Goal: Task Accomplishment & Management: Manage account settings

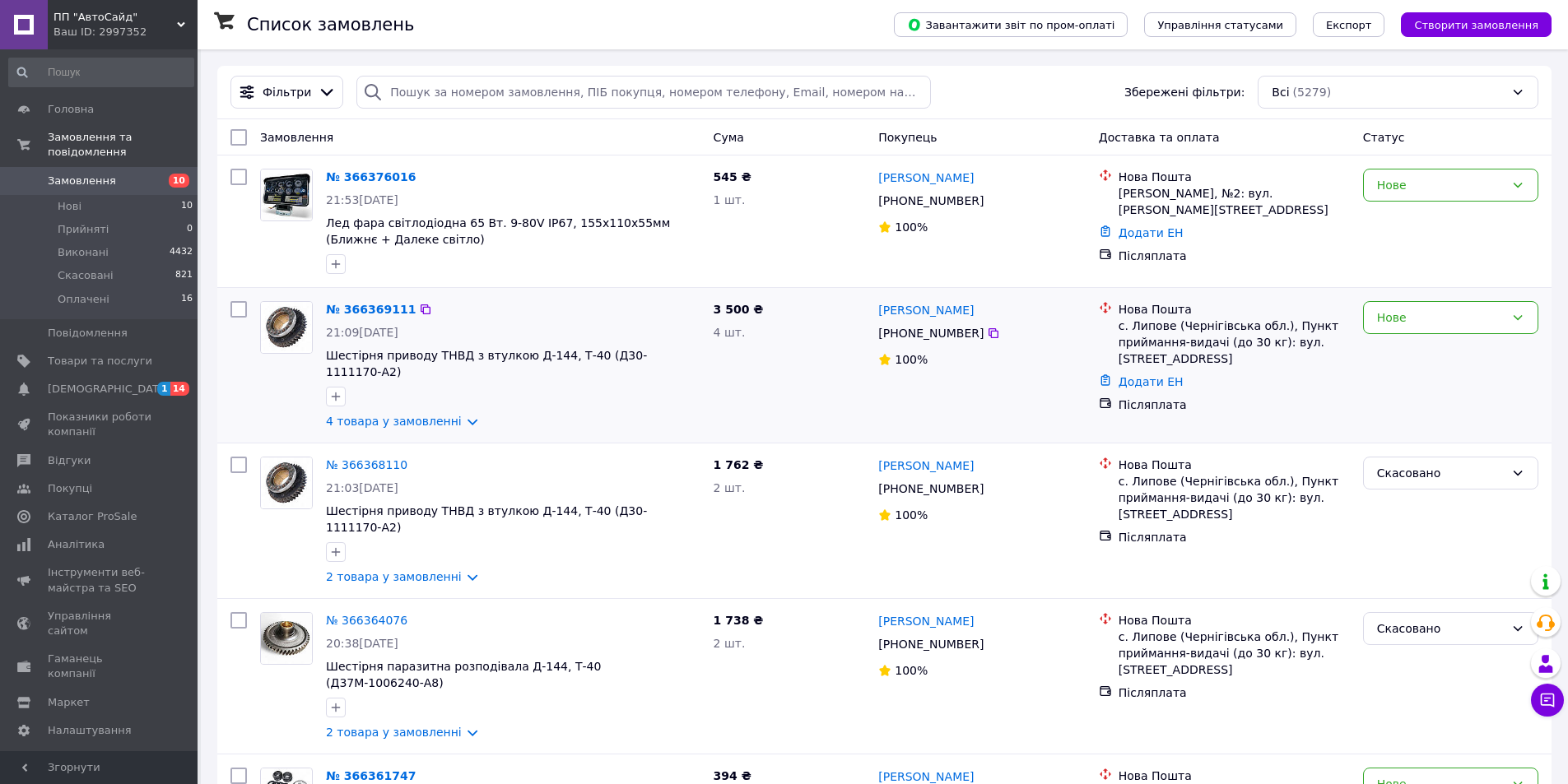
scroll to position [164, 0]
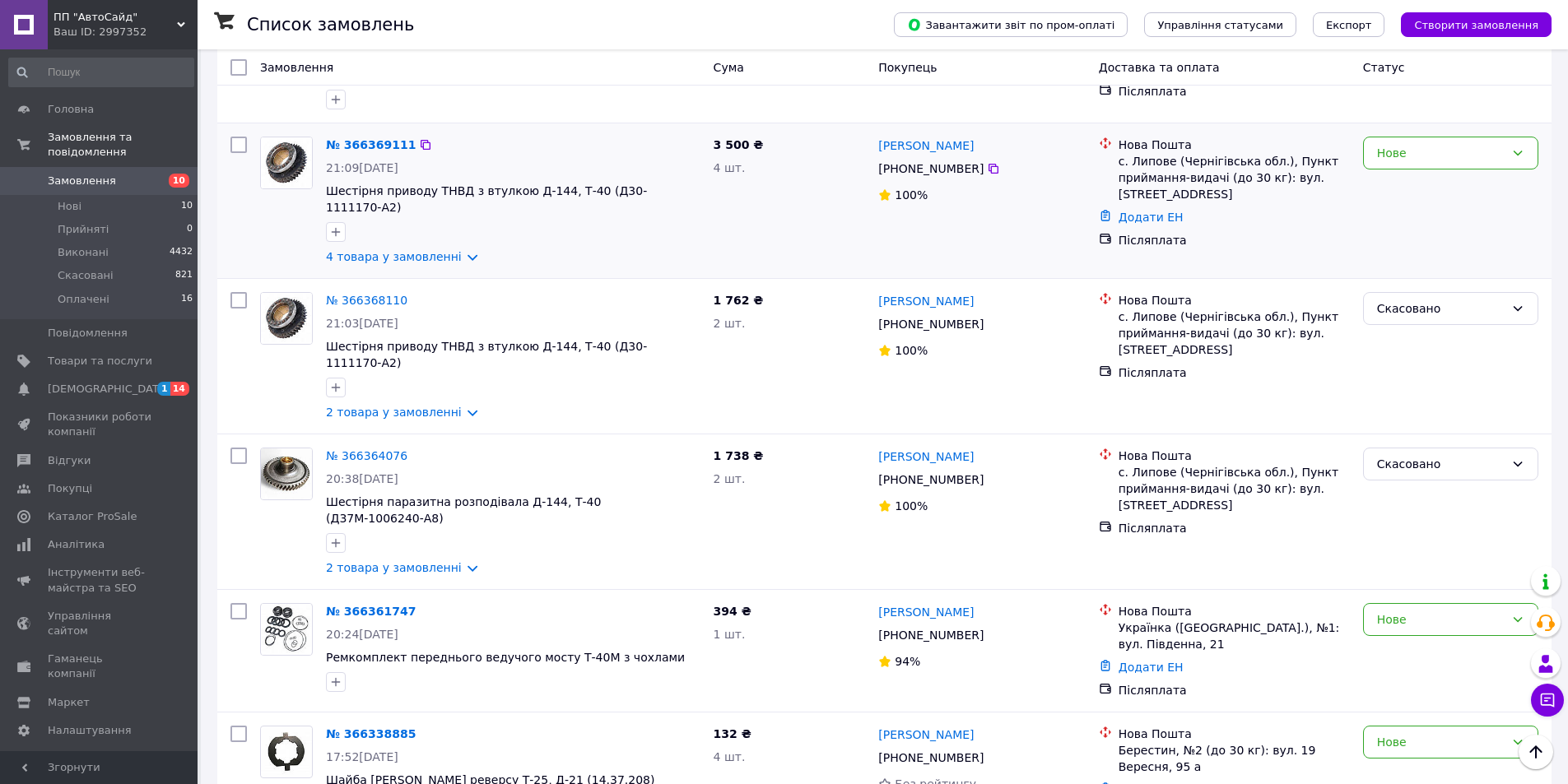
drag, startPoint x: 450, startPoint y: 241, endPoint x: 509, endPoint y: 182, distance: 83.4
click at [450, 251] on link "4 товара у замовленні" at bounding box center [394, 257] width 136 height 13
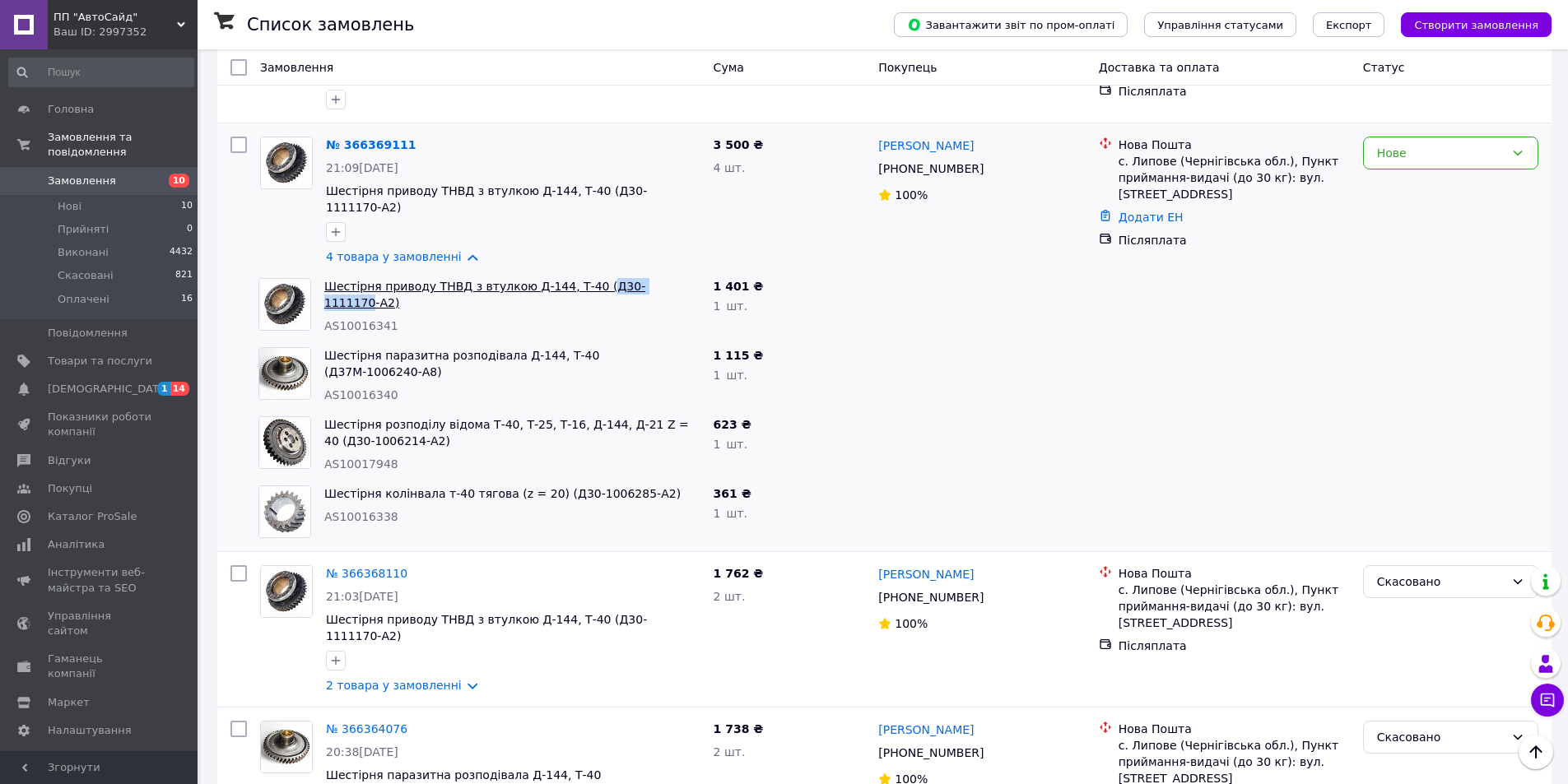
drag, startPoint x: 582, startPoint y: 259, endPoint x: 645, endPoint y: 269, distance: 63.8
click at [645, 271] on div "Шестірня приводу ТНВД з втулкою Д-144, Т-40 (Д30-1111170-А2) AS10016341" at bounding box center [512, 305] width 389 height 69
copy link "Д30-1111170"
drag, startPoint x: 606, startPoint y: 327, endPoint x: 650, endPoint y: 335, distance: 44.7
click at [650, 341] on div "Шестірня паразитна розподівала Д-144, Т-40 (Д37М-1006240-А8) AS10016340" at bounding box center [512, 375] width 389 height 69
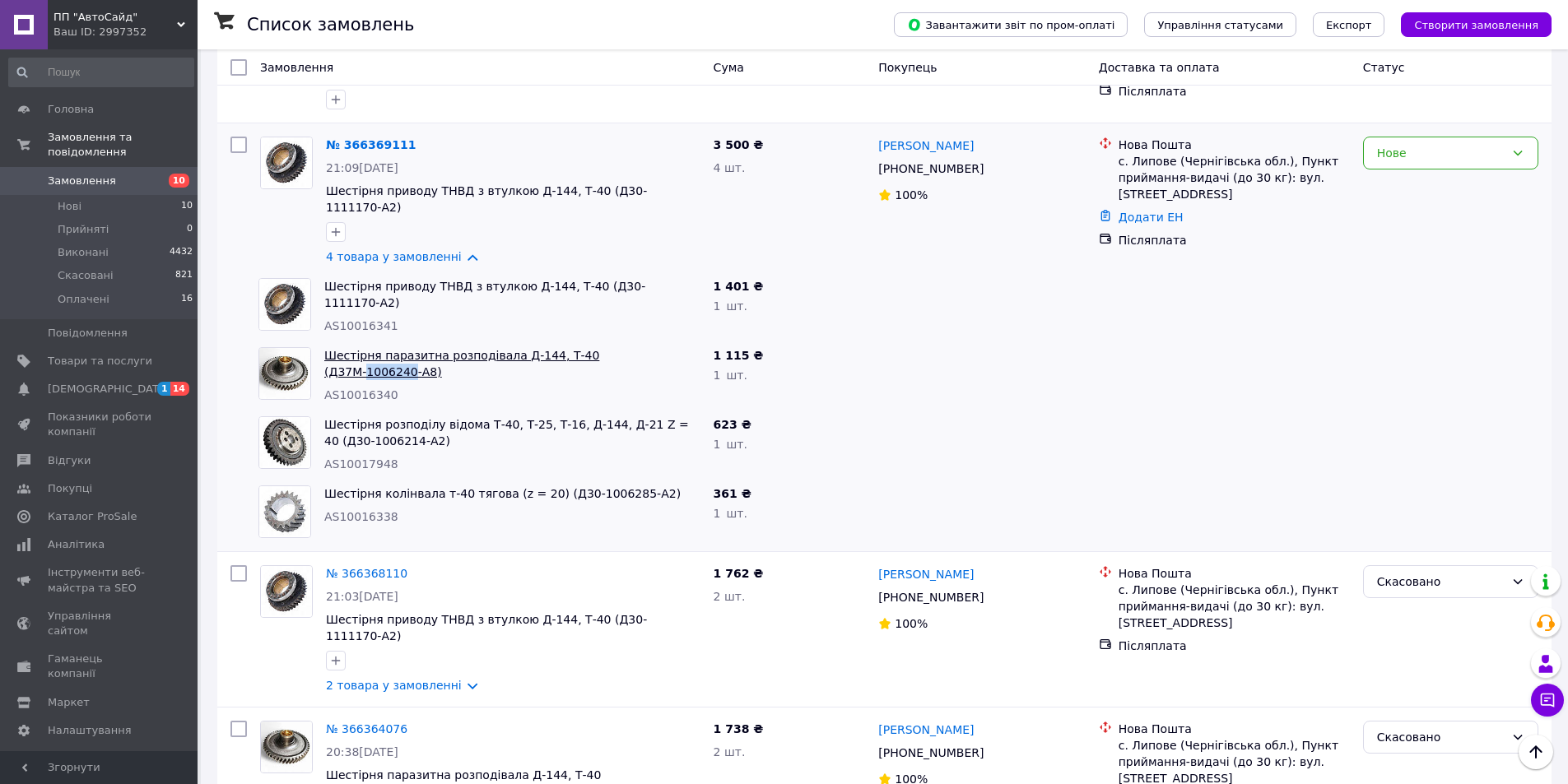
copy link "1006240"
drag, startPoint x: 392, startPoint y: 421, endPoint x: 324, endPoint y: 422, distance: 68.0
click at [324, 422] on span "Шестірня розподілу відома Т-40, Т-25, Т-16, Д-144, Д-21 Z = 40 (Д30-1006214-А2)" at bounding box center [512, 433] width 376 height 33
copy link "1006214-А2)"
drag, startPoint x: 567, startPoint y: 462, endPoint x: 607, endPoint y: 469, distance: 40.6
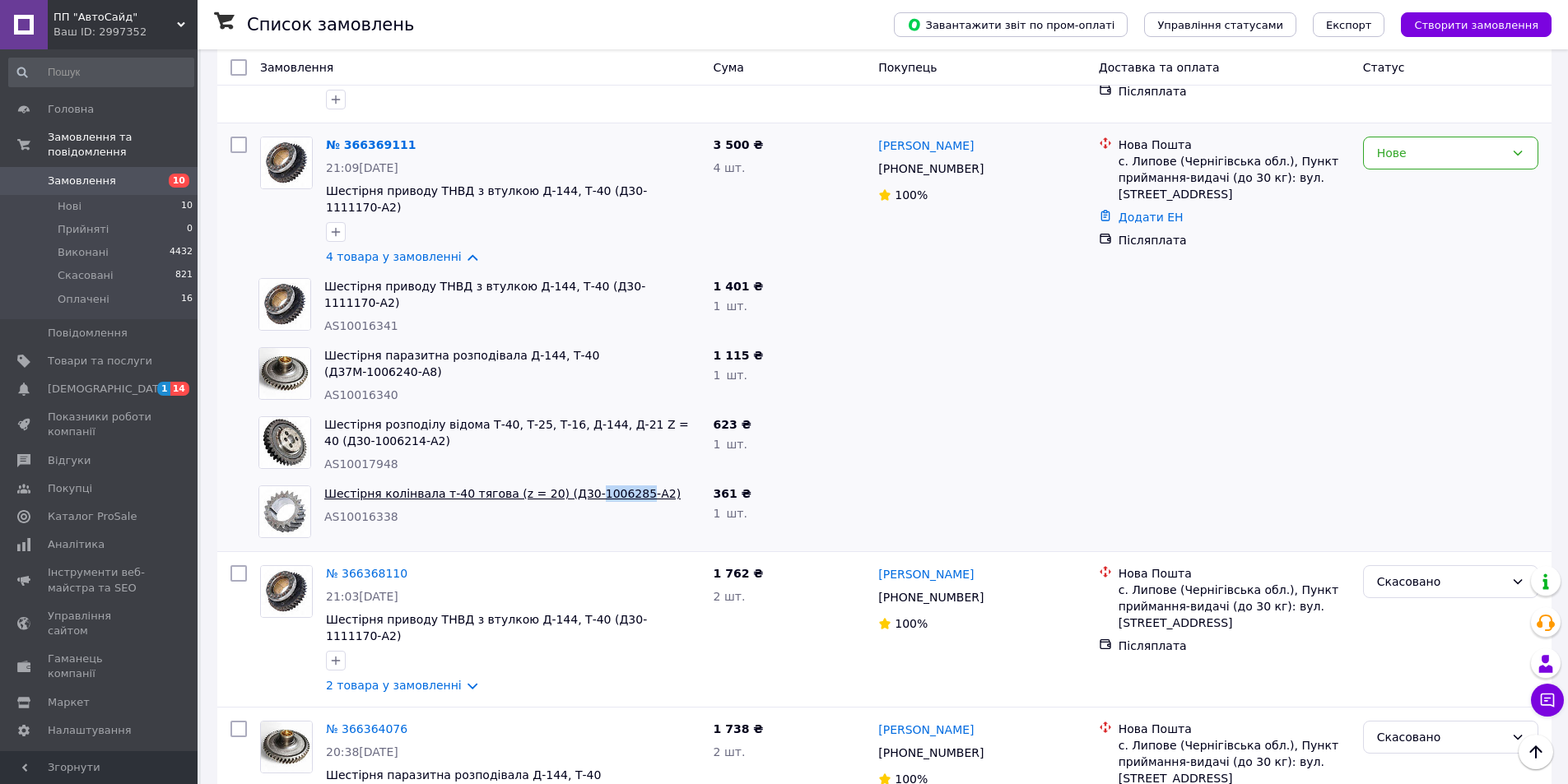
click at [607, 479] on div "Шестірня колінвала т-40 тягова (z = 20) (Д30-1006285-А2) AS10016338" at bounding box center [512, 511] width 389 height 66
copy link "1006285"
drag, startPoint x: 606, startPoint y: 326, endPoint x: 645, endPoint y: 333, distance: 39.6
click at [645, 341] on div "Шестірня паразитна розподівала Д-144, Т-40 (Д37М-1006240-А8) AS10016340" at bounding box center [512, 375] width 389 height 69
copy link "1006240"
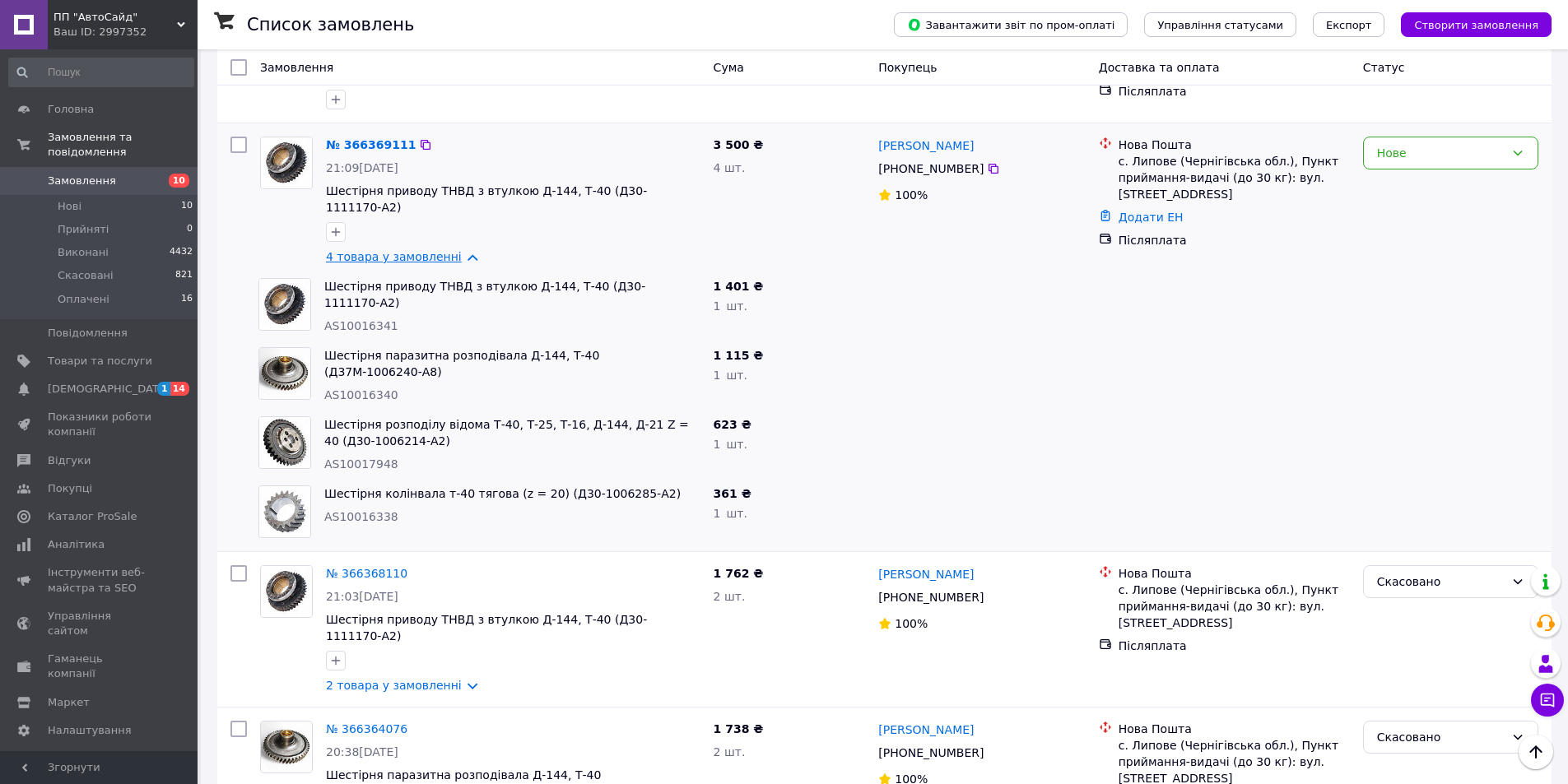
click at [438, 251] on link "4 товара у замовленні" at bounding box center [394, 257] width 136 height 13
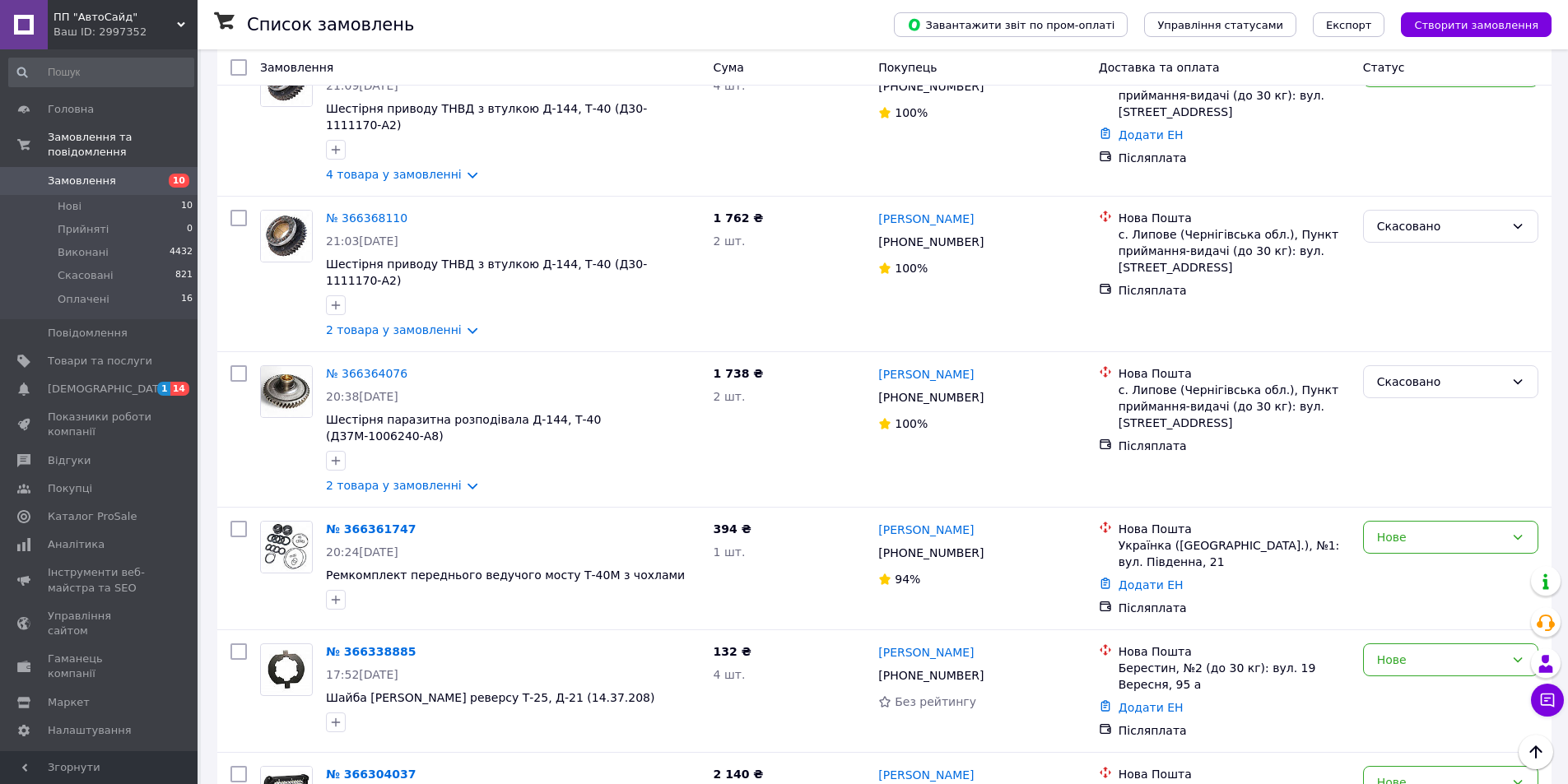
scroll to position [0, 0]
